Goal: Task Accomplishment & Management: Manage account settings

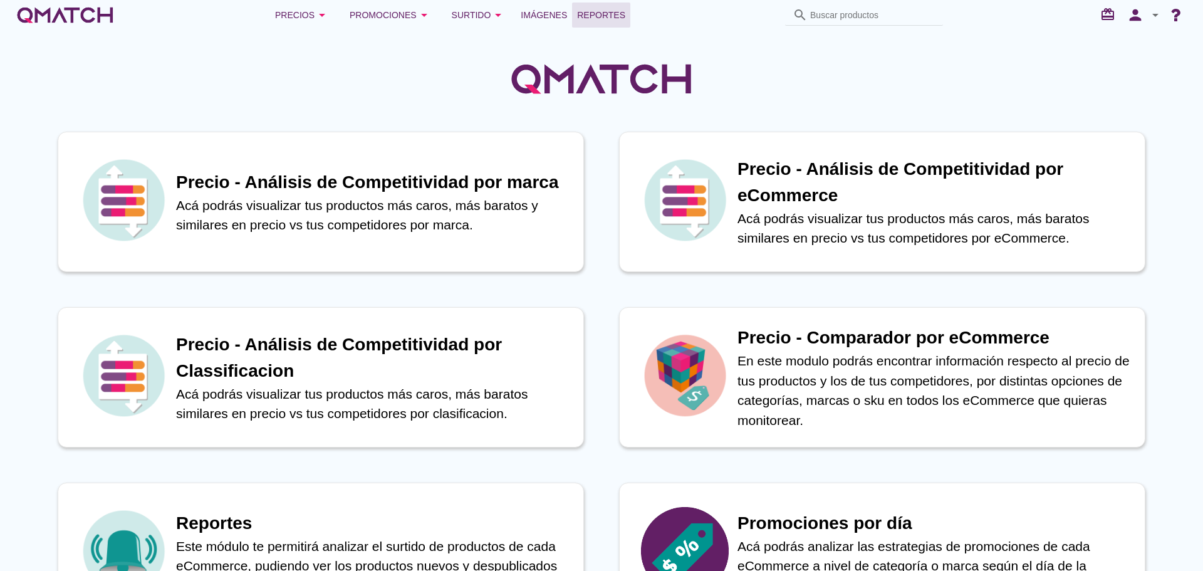
click at [610, 8] on span "Reportes" at bounding box center [601, 15] width 48 height 15
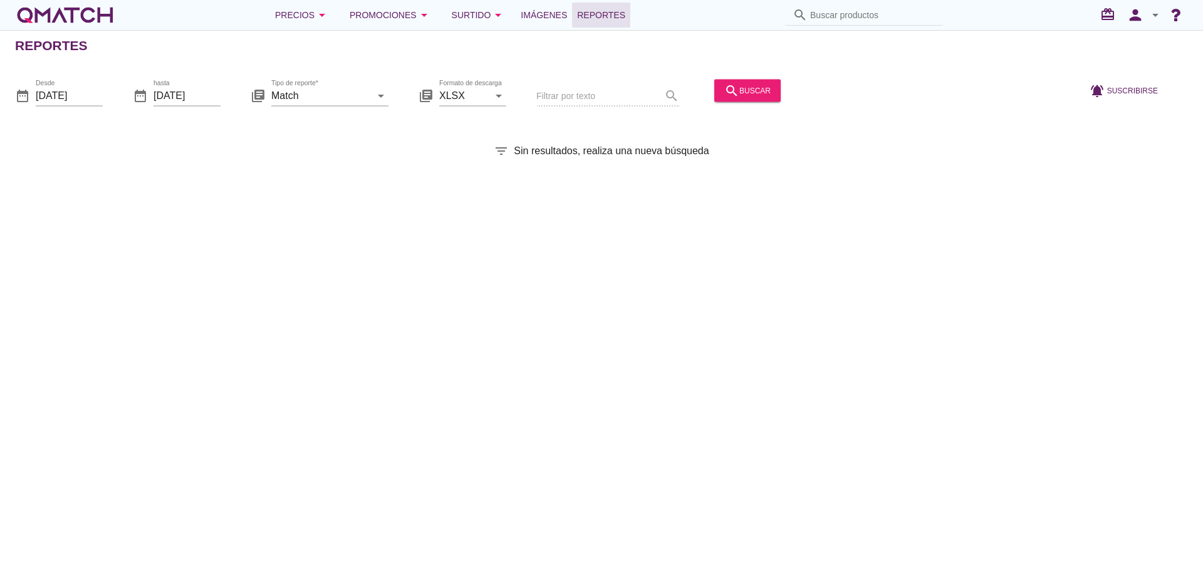
click at [722, 78] on div "search buscar" at bounding box center [747, 96] width 76 height 43
click at [726, 81] on button "search buscar" at bounding box center [747, 90] width 66 height 23
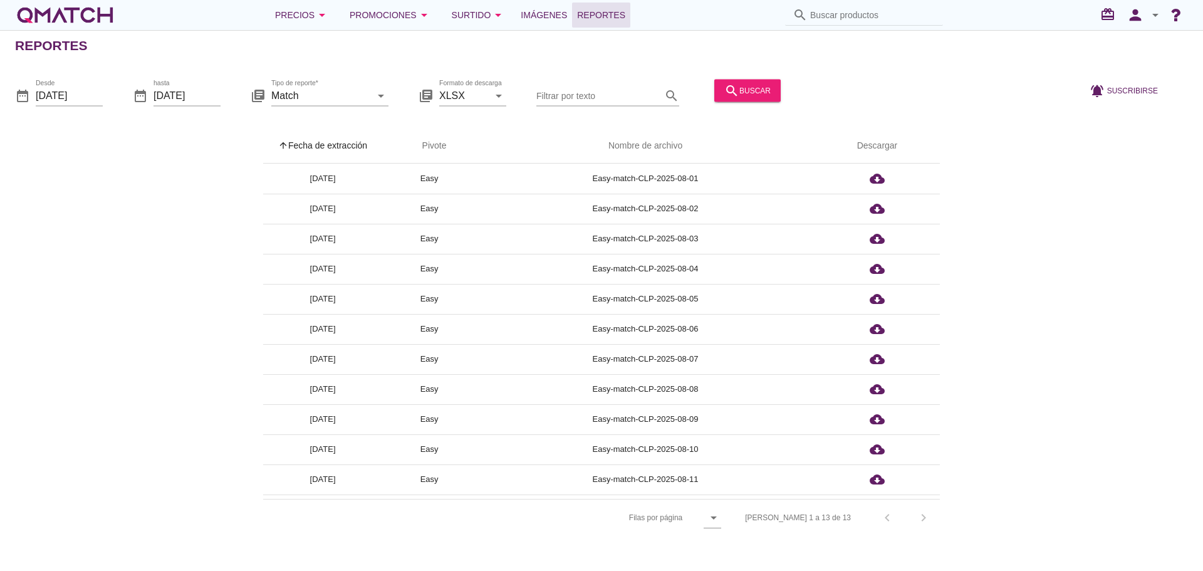
click at [347, 145] on th "arrow_upward Fecha de extracción" at bounding box center [322, 145] width 119 height 35
click at [307, 11] on div "Precios arrow_drop_down" at bounding box center [302, 15] width 55 height 15
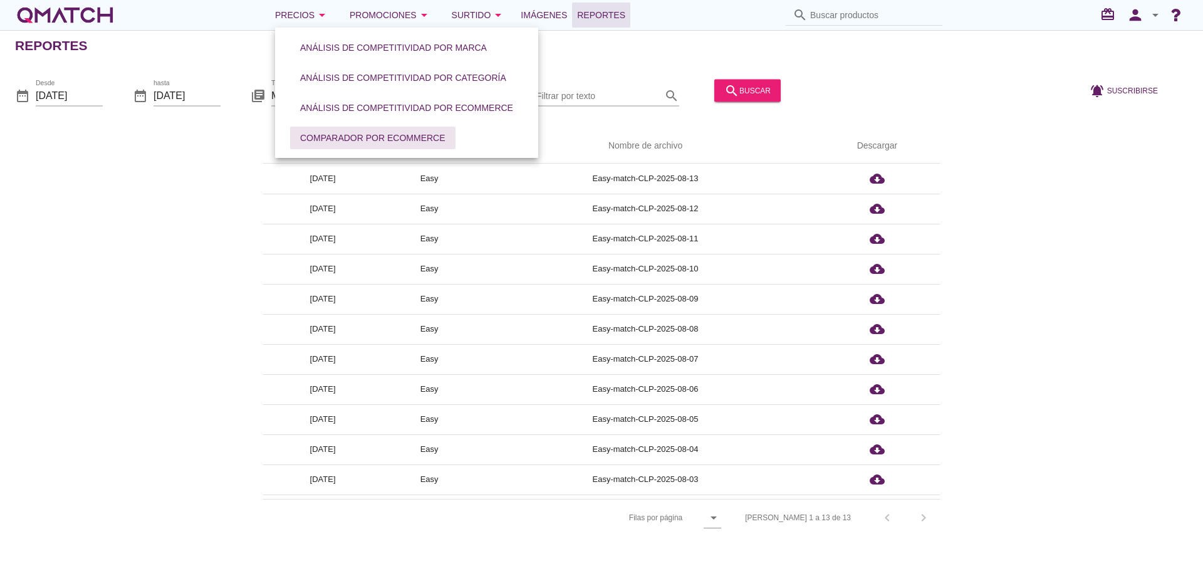
click at [310, 142] on div "Comparador por eCommerce" at bounding box center [372, 138] width 145 height 13
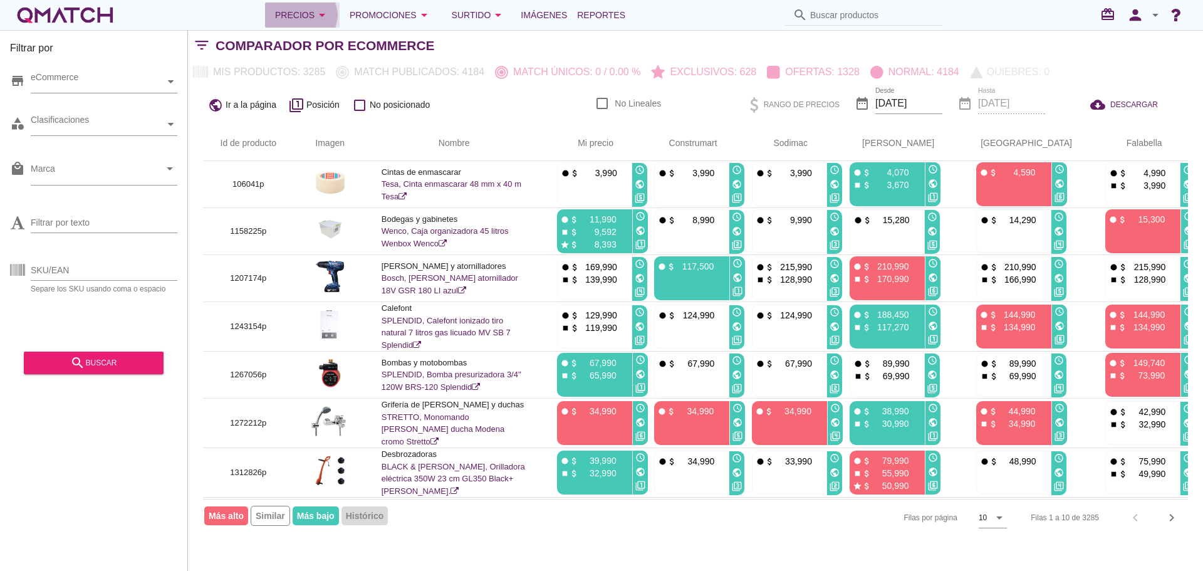
click at [302, 8] on div "Precios arrow_drop_down" at bounding box center [302, 15] width 55 height 15
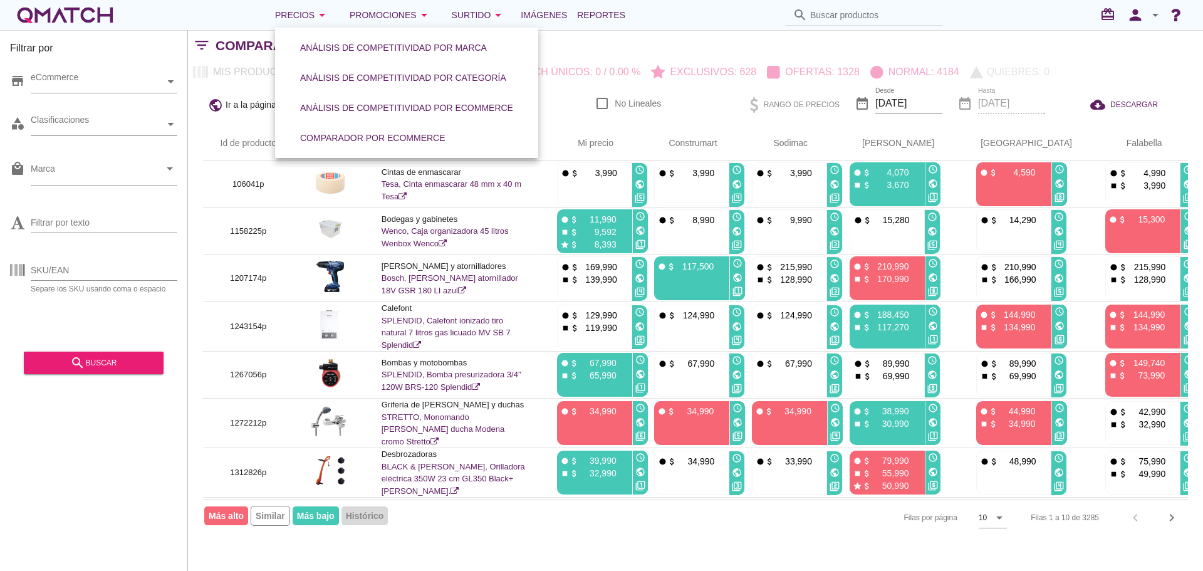
click at [346, 89] on link "Análisis de competitividad por categoría" at bounding box center [403, 78] width 236 height 30
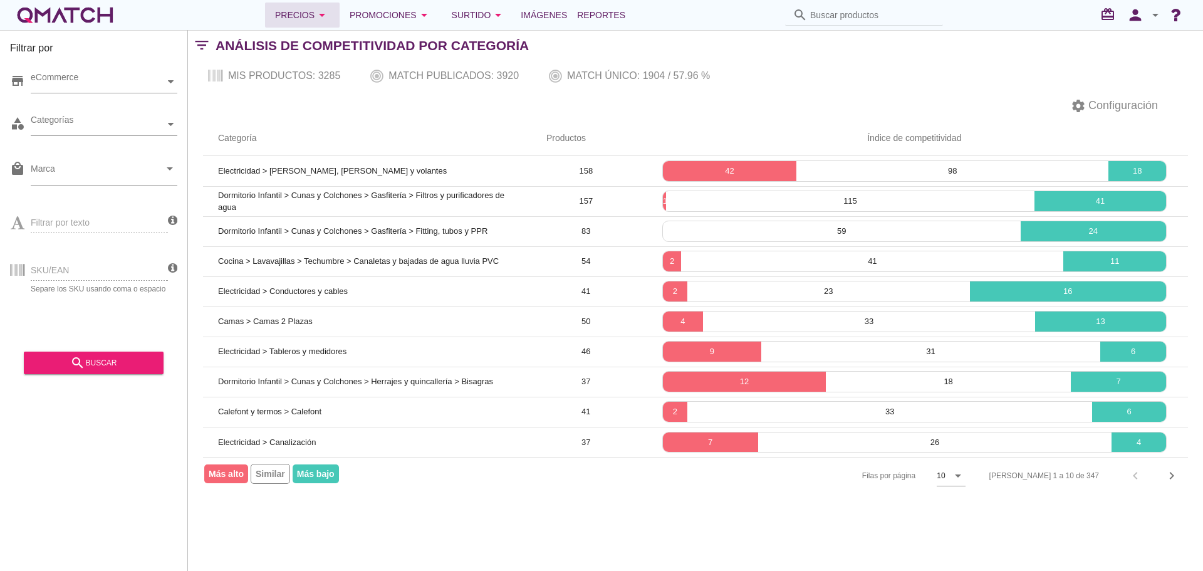
click at [318, 18] on div "Precios arrow_drop_down" at bounding box center [302, 15] width 55 height 15
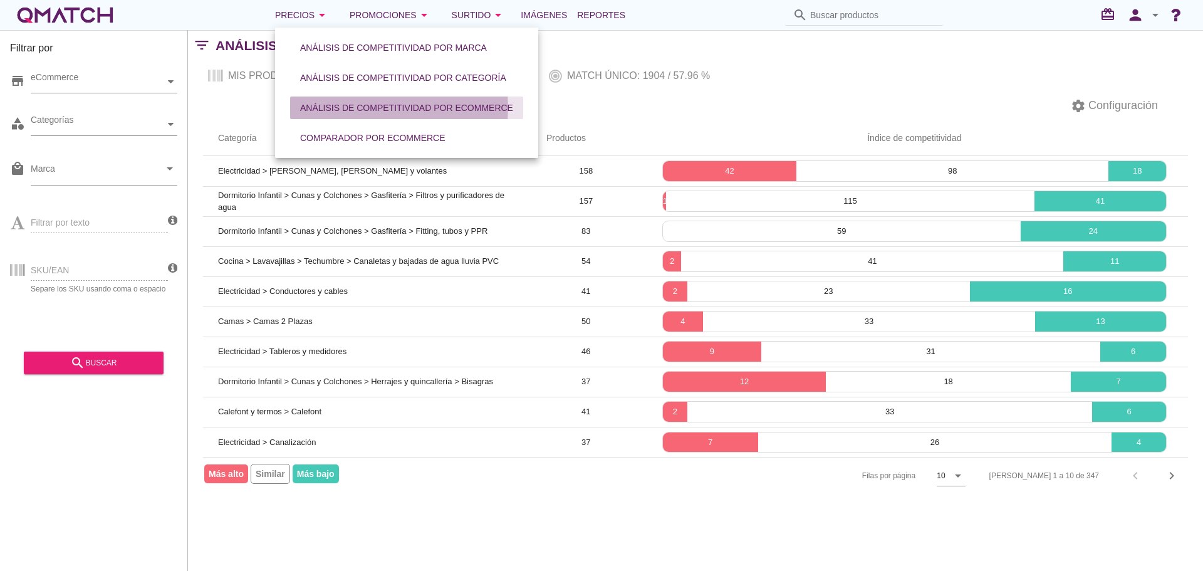
click at [345, 102] on div "Análisis de competitividad por eCommerce" at bounding box center [406, 108] width 213 height 13
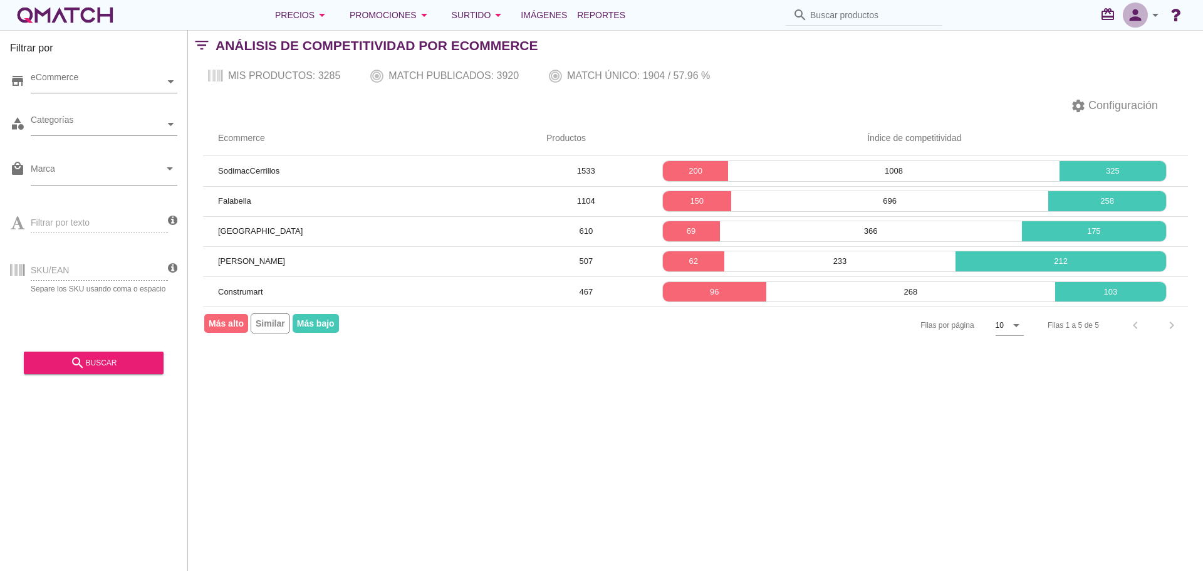
click at [1139, 13] on icon "person" at bounding box center [1135, 15] width 25 height 18
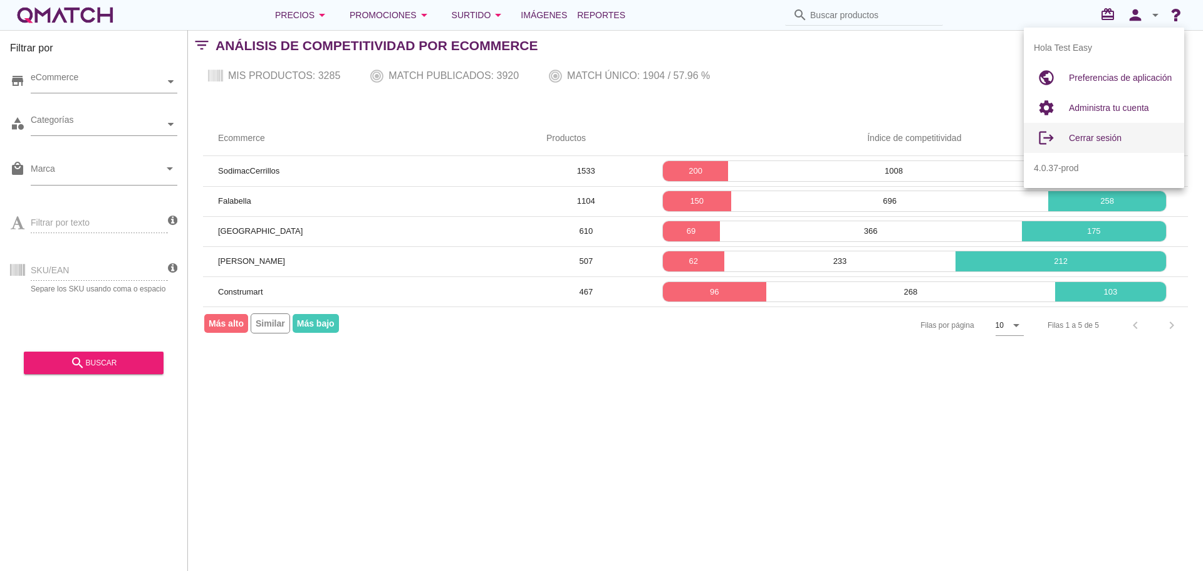
click at [1103, 138] on span "Cerrar sesión" at bounding box center [1095, 138] width 53 height 10
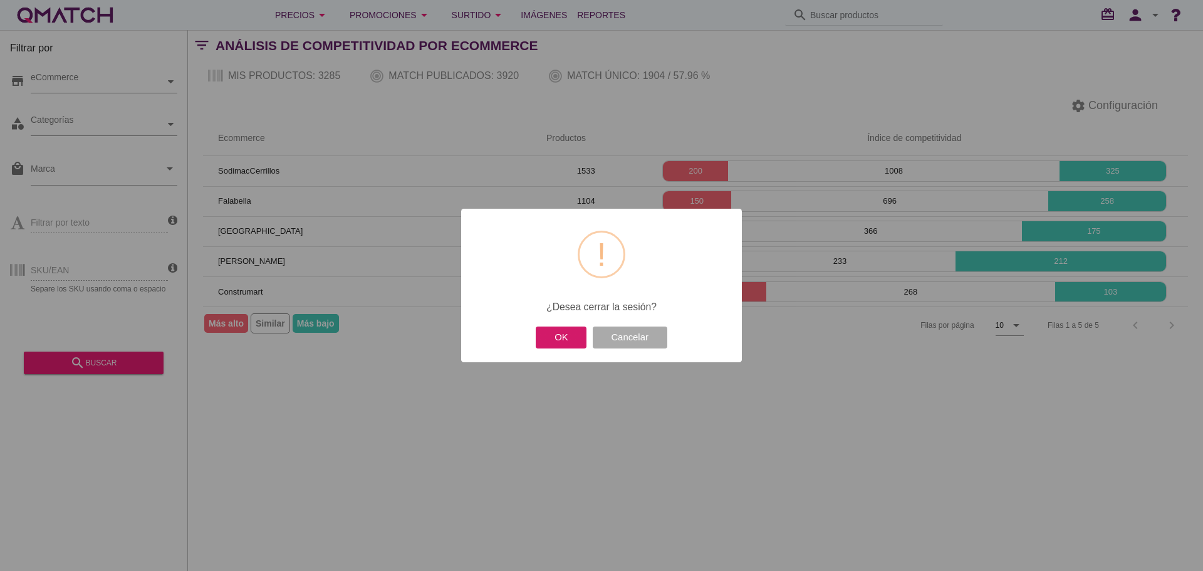
click at [561, 331] on button "OK" at bounding box center [561, 337] width 51 height 22
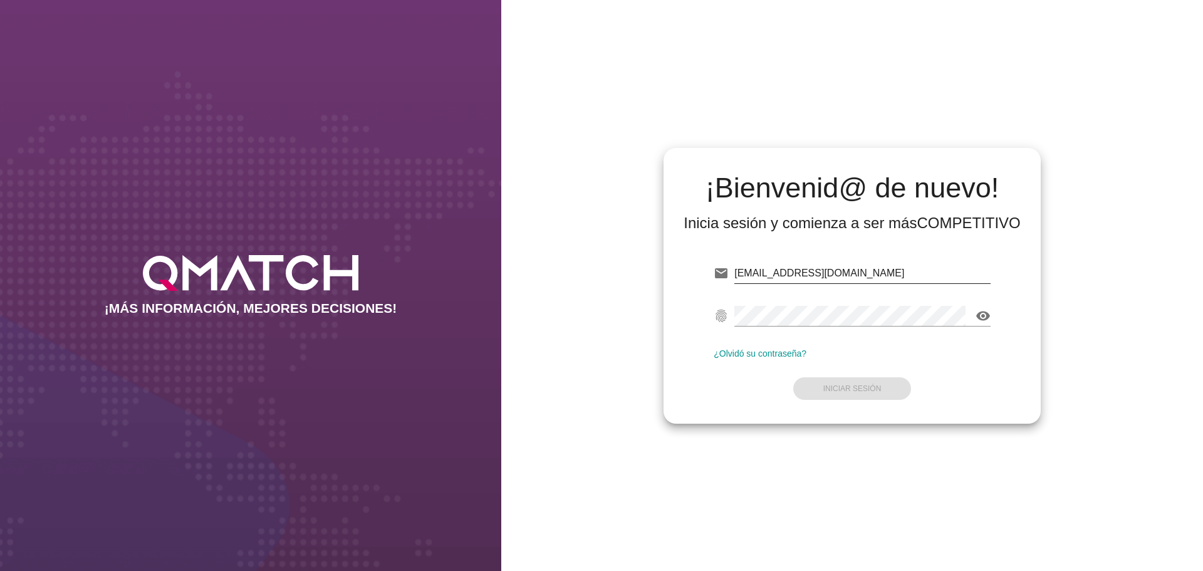
click at [825, 266] on input "[EMAIL_ADDRESS][DOMAIN_NAME]" at bounding box center [862, 273] width 256 height 20
type input "[EMAIL_ADDRESS][DOMAIN_NAME]"
click at [851, 386] on strong "Iniciar Sesión" at bounding box center [852, 388] width 58 height 9
